Goal: Transaction & Acquisition: Purchase product/service

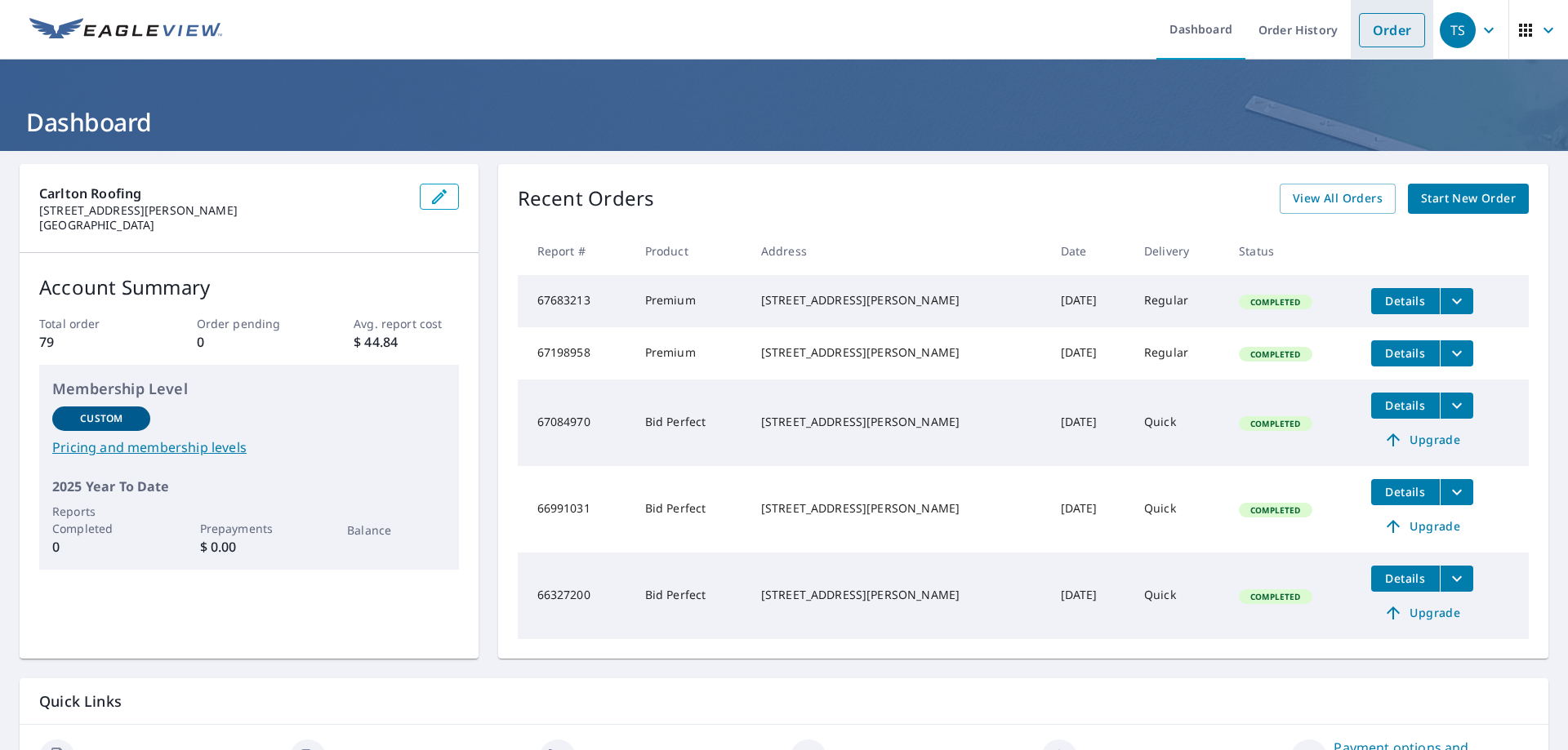
click at [1373, 35] on link "Order" at bounding box center [1392, 30] width 66 height 34
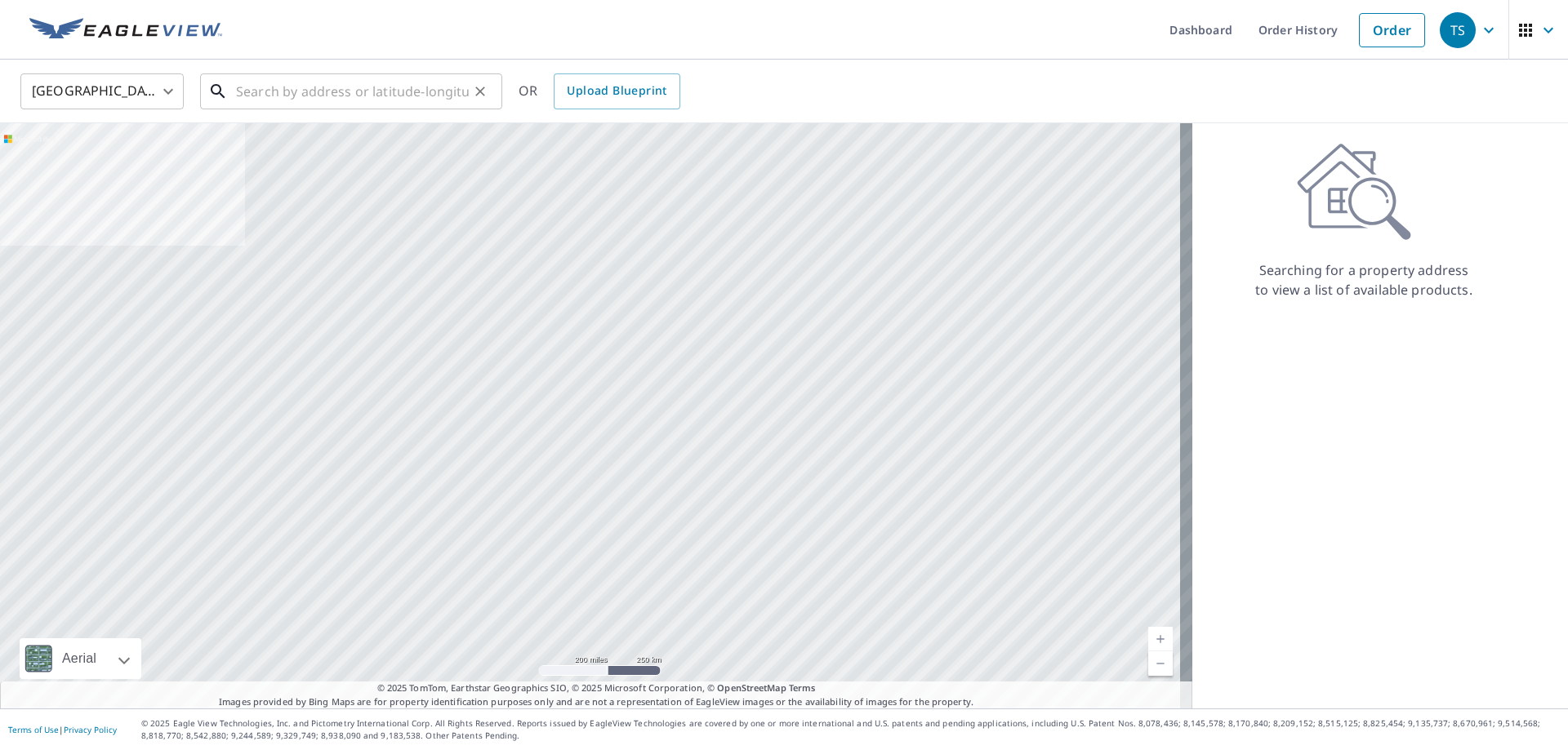
click at [264, 98] on input "text" at bounding box center [352, 91] width 233 height 45
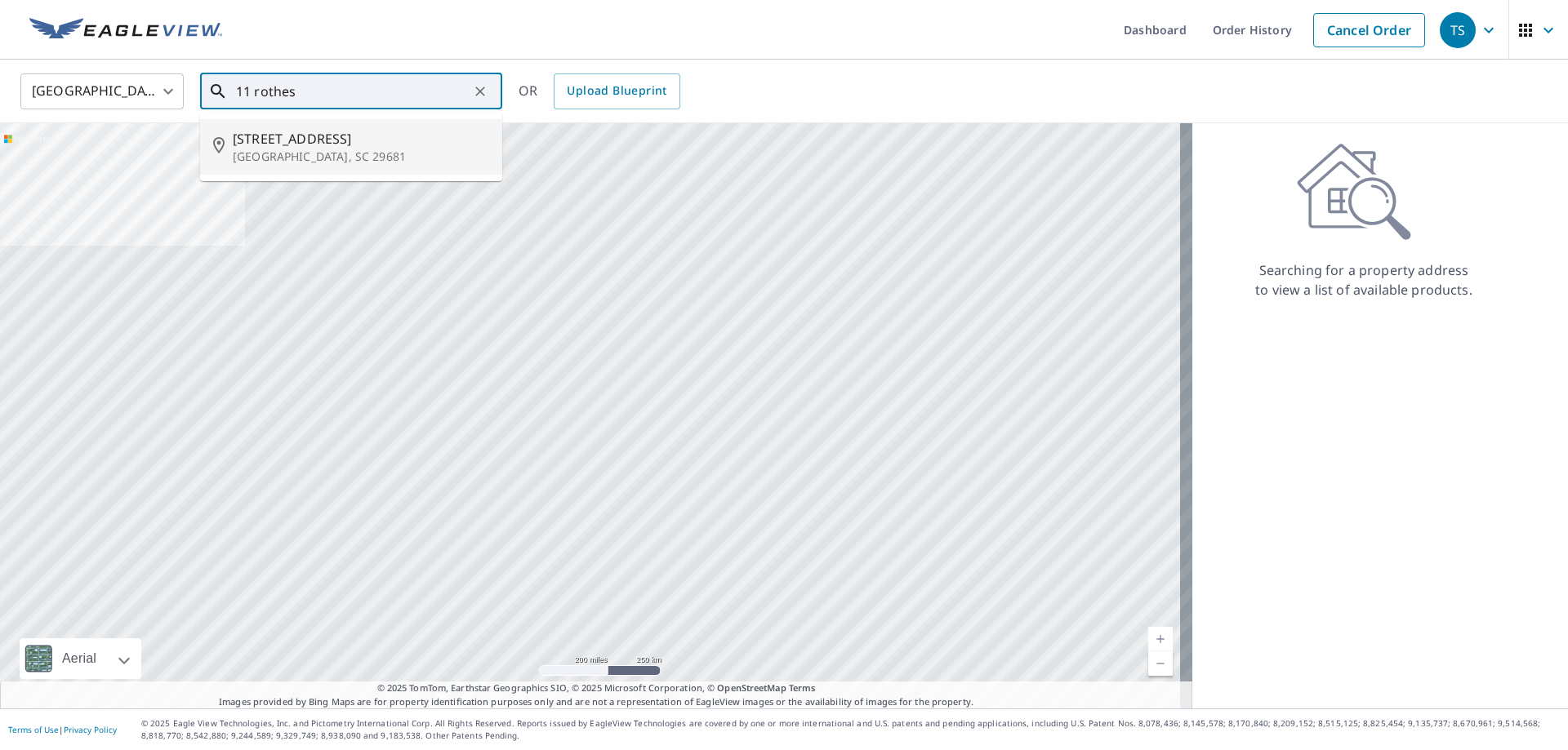
click at [271, 141] on span "[STREET_ADDRESS]" at bounding box center [361, 138] width 257 height 20
type input "[STREET_ADDRESS]"
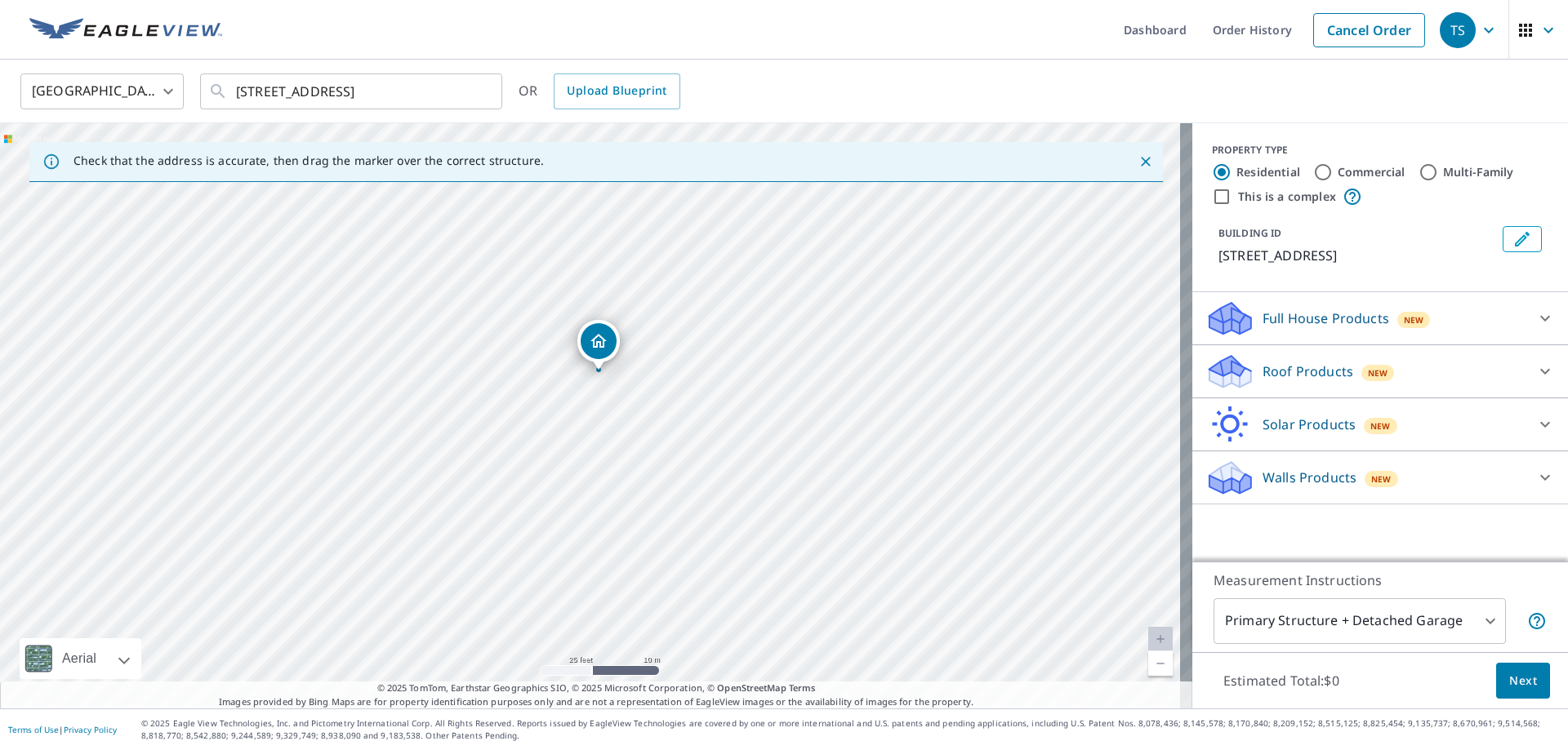
click at [1287, 366] on p "Roof Products" at bounding box center [1308, 371] width 91 height 20
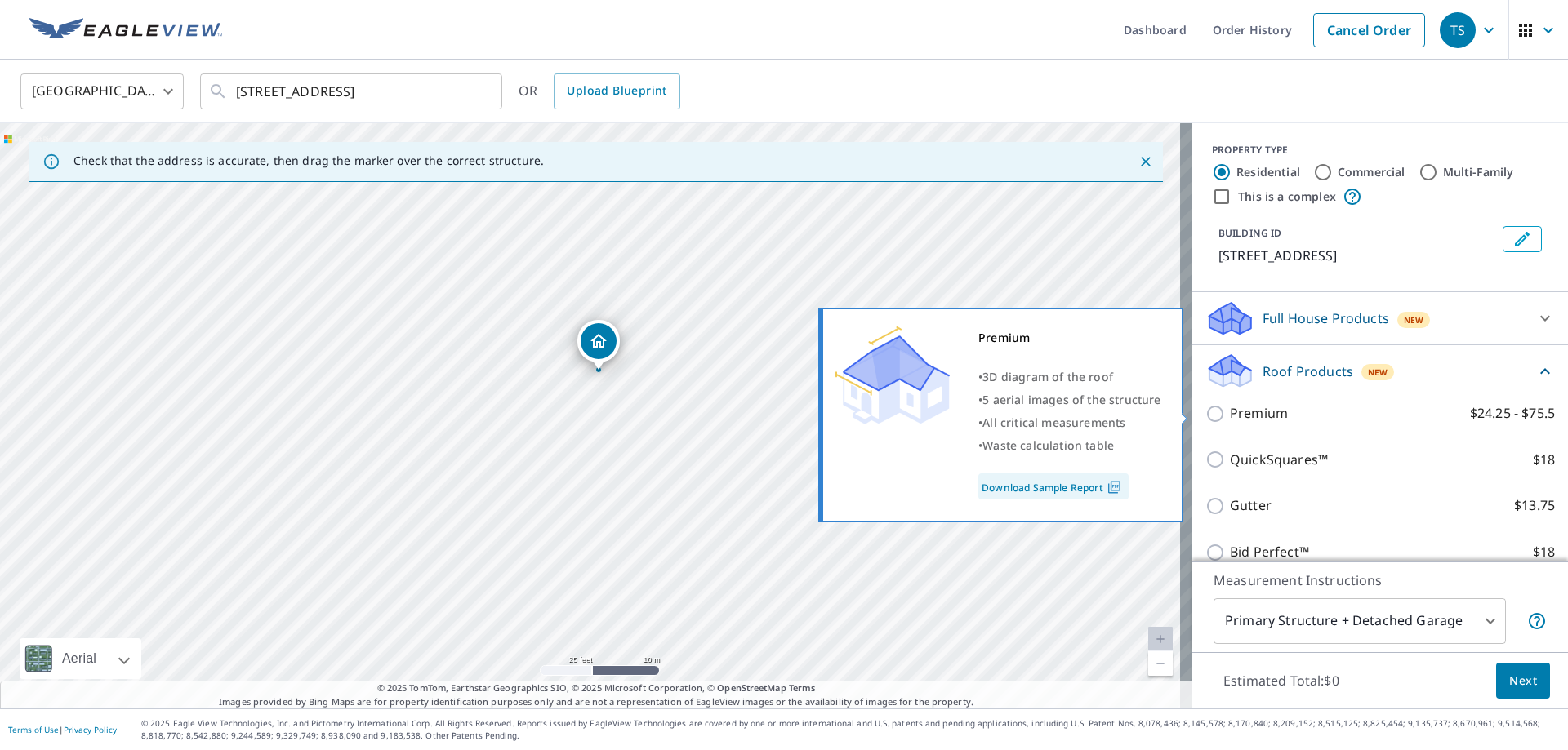
click at [1205, 412] on input "Premium $24.25 - $75.5" at bounding box center [1217, 414] width 25 height 20
checkbox input "true"
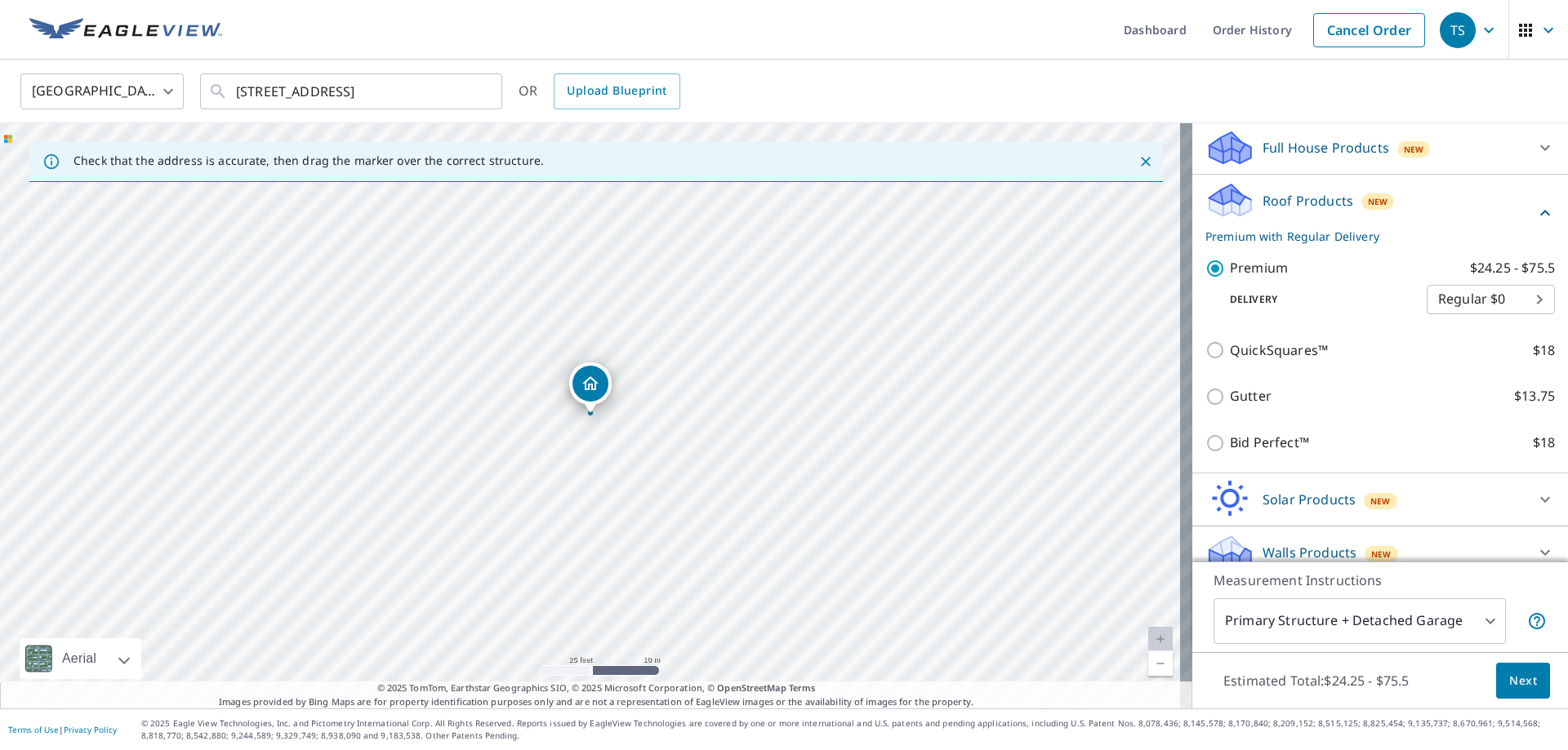
scroll to position [162, 0]
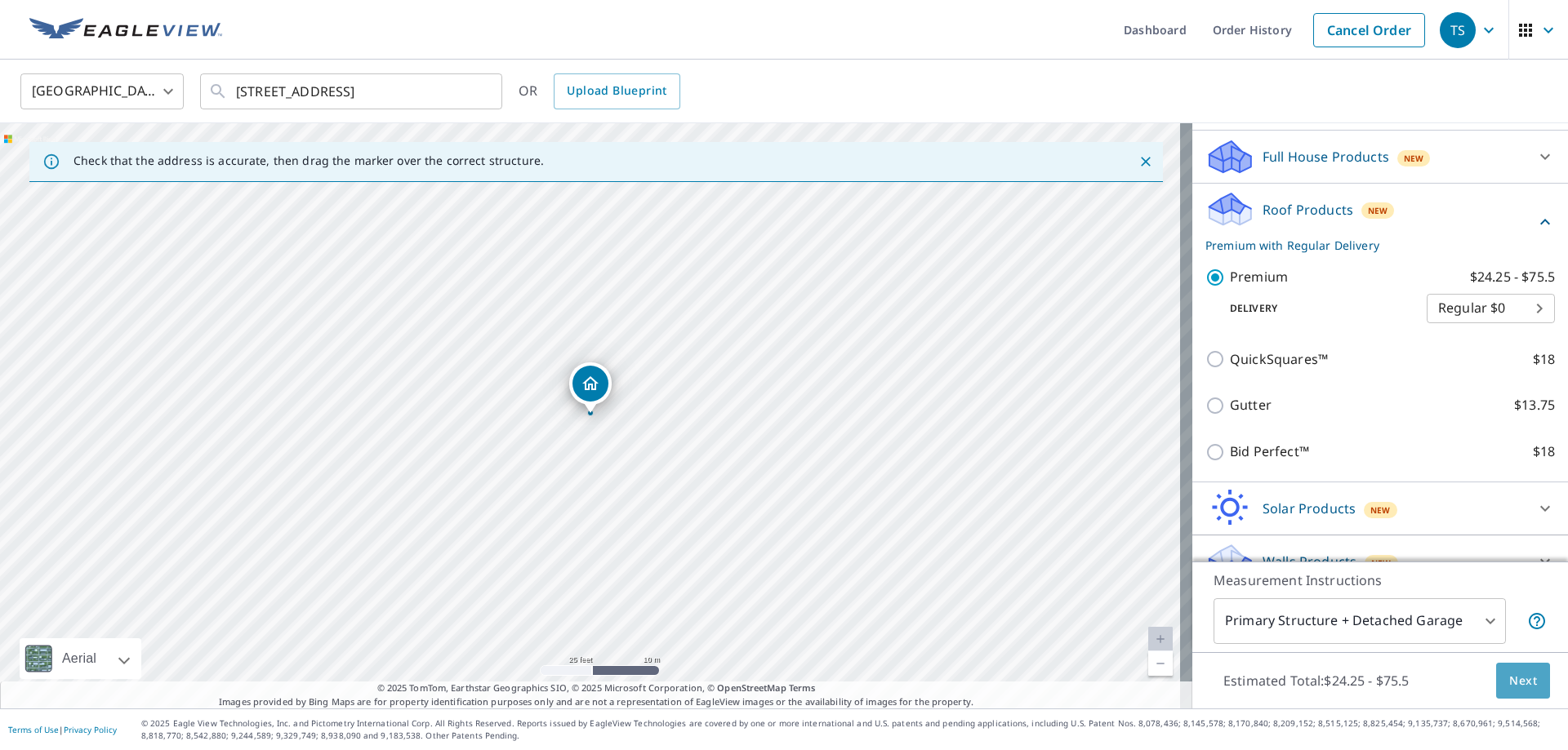
click at [1512, 683] on span "Next" at bounding box center [1523, 682] width 27 height 21
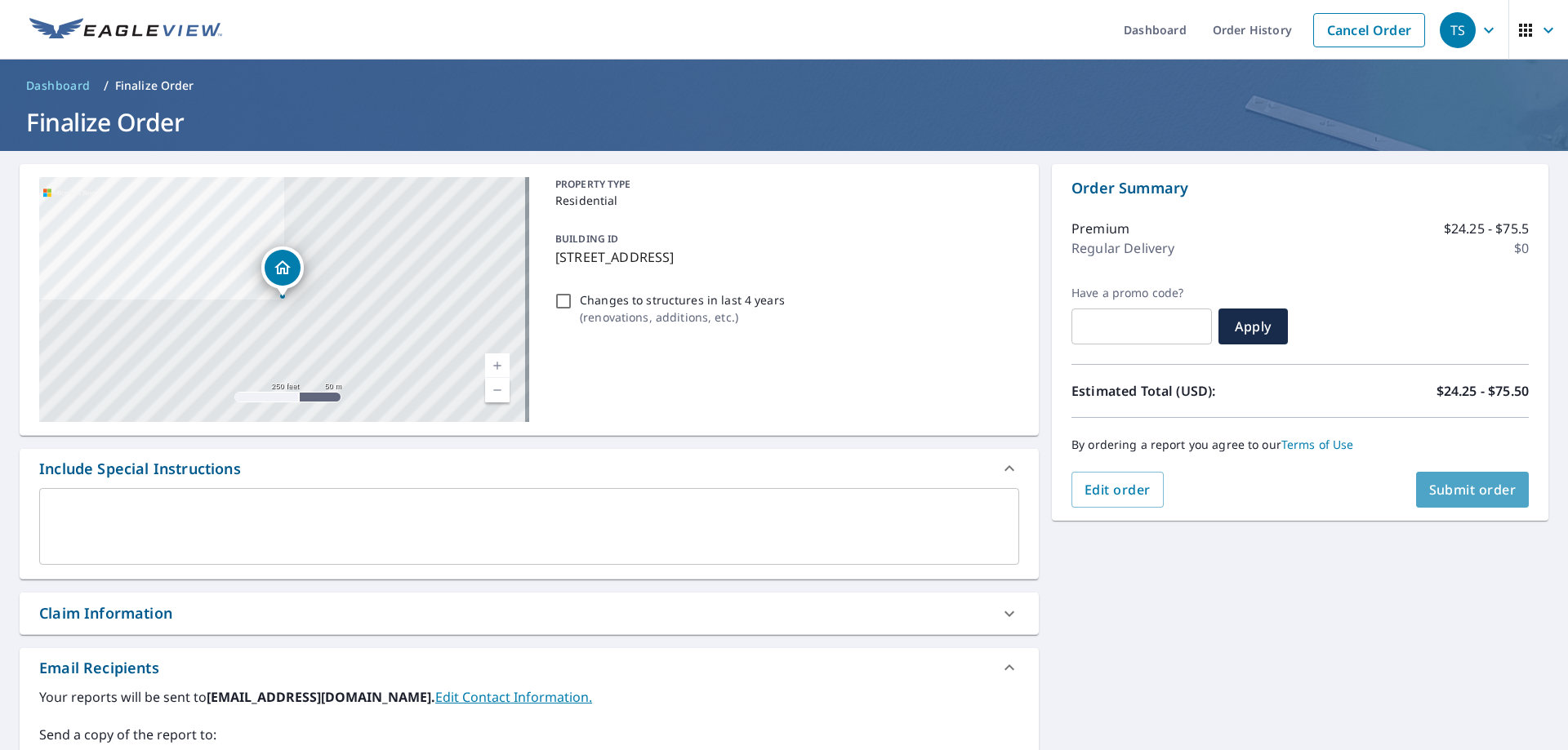
click at [1452, 492] on span "Submit order" at bounding box center [1472, 490] width 87 height 18
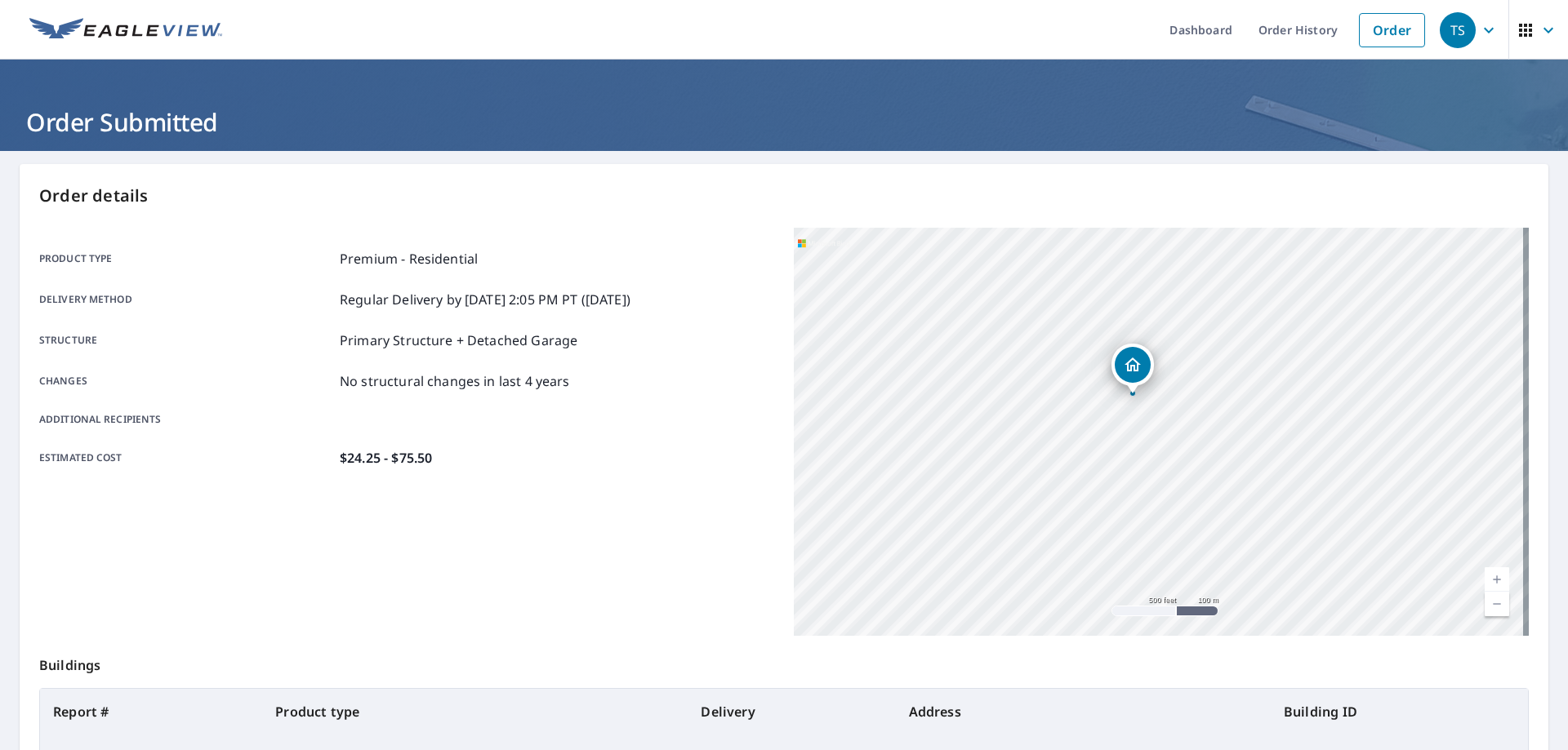
click at [1479, 27] on icon "button" at bounding box center [1488, 30] width 20 height 20
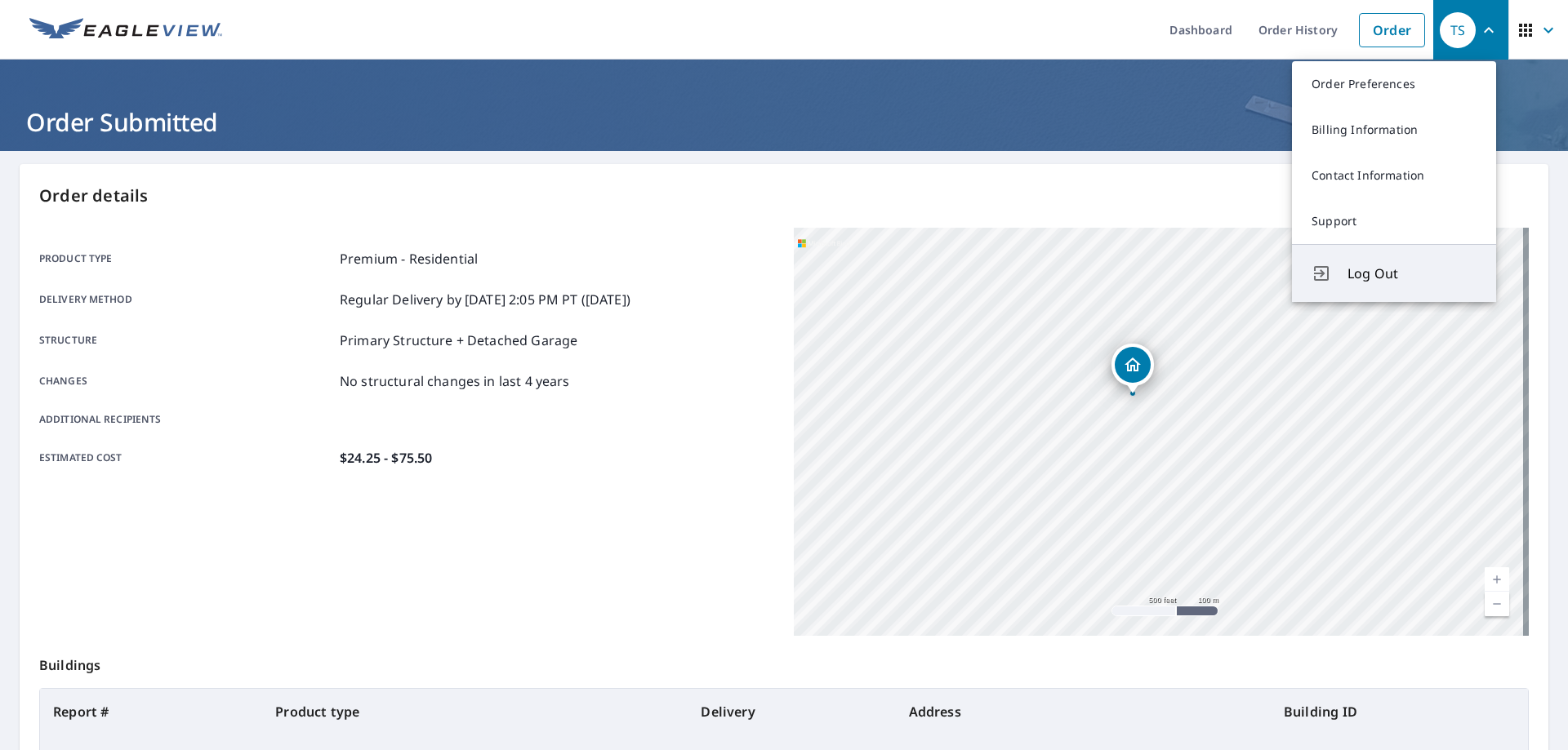
click at [1369, 275] on span "Log Out" at bounding box center [1412, 273] width 129 height 20
